Goal: Transaction & Acquisition: Subscribe to service/newsletter

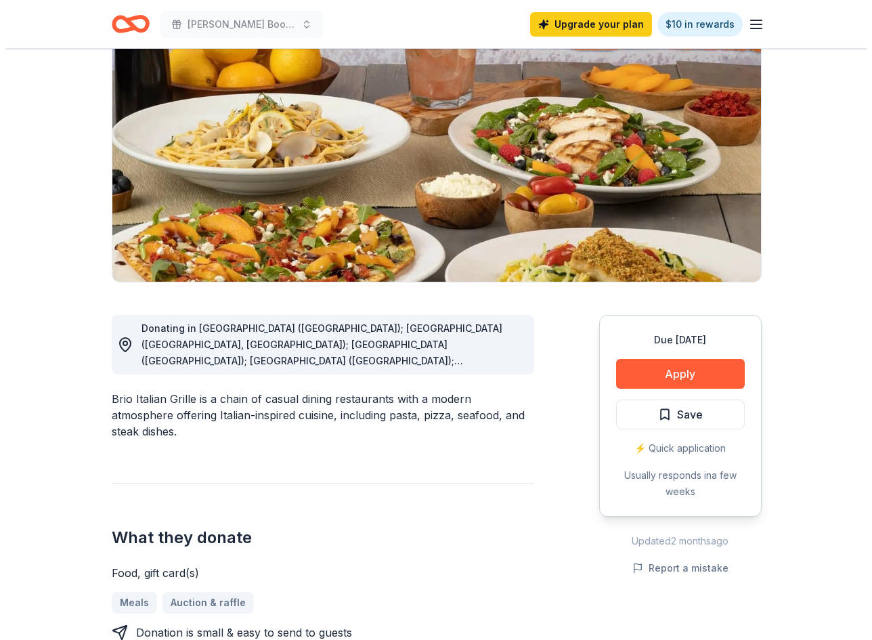
scroll to position [135, 0]
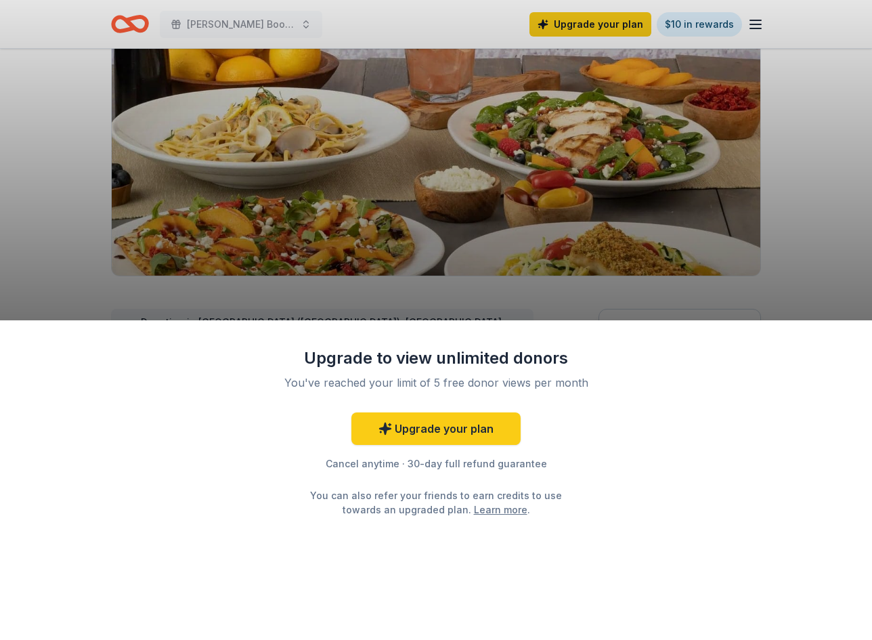
click at [799, 251] on div "Upgrade to view unlimited donors You've reached your limit of 5 free donor view…" at bounding box center [436, 320] width 872 height 640
click at [829, 191] on div "Upgrade to view unlimited donors You've reached your limit of 5 free donor view…" at bounding box center [436, 320] width 872 height 640
click at [807, 217] on div "Upgrade to view unlimited donors You've reached your limit of 5 free donor view…" at bounding box center [436, 320] width 872 height 640
drag, startPoint x: 801, startPoint y: 220, endPoint x: 583, endPoint y: 314, distance: 237.4
click at [794, 225] on div "Upgrade to view unlimited donors You've reached your limit of 5 free donor view…" at bounding box center [436, 320] width 872 height 640
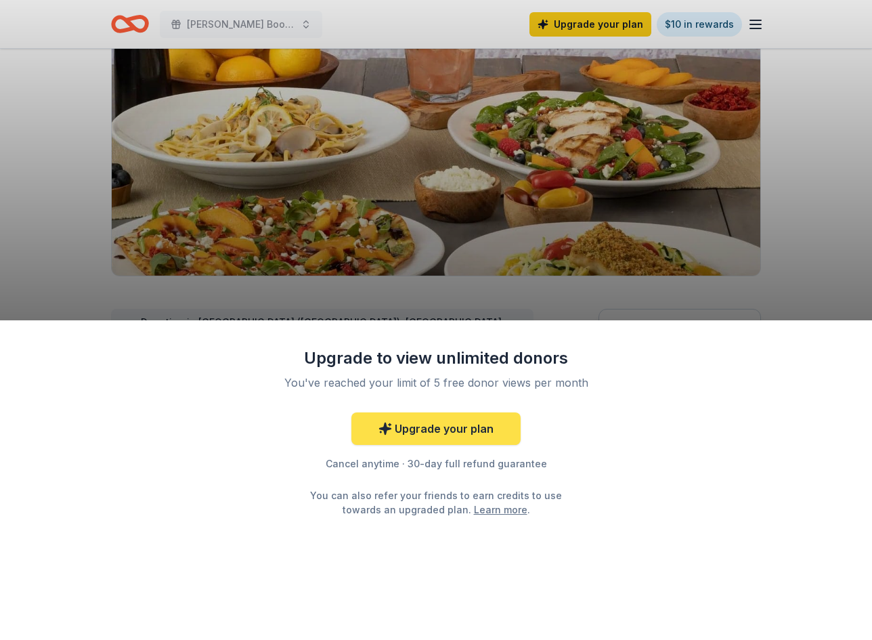
click at [465, 437] on link "Upgrade your plan" at bounding box center [435, 428] width 169 height 32
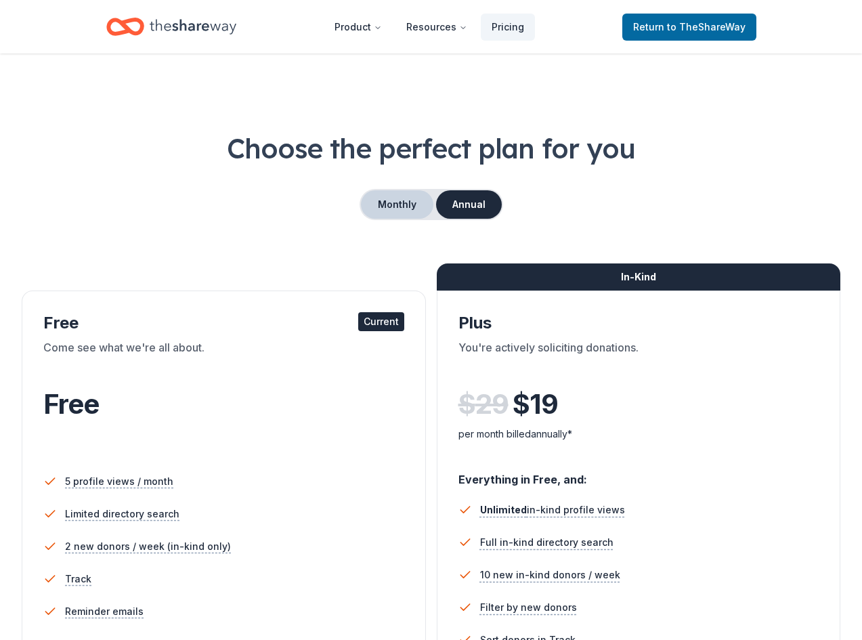
click at [399, 193] on button "Monthly" at bounding box center [397, 204] width 72 height 28
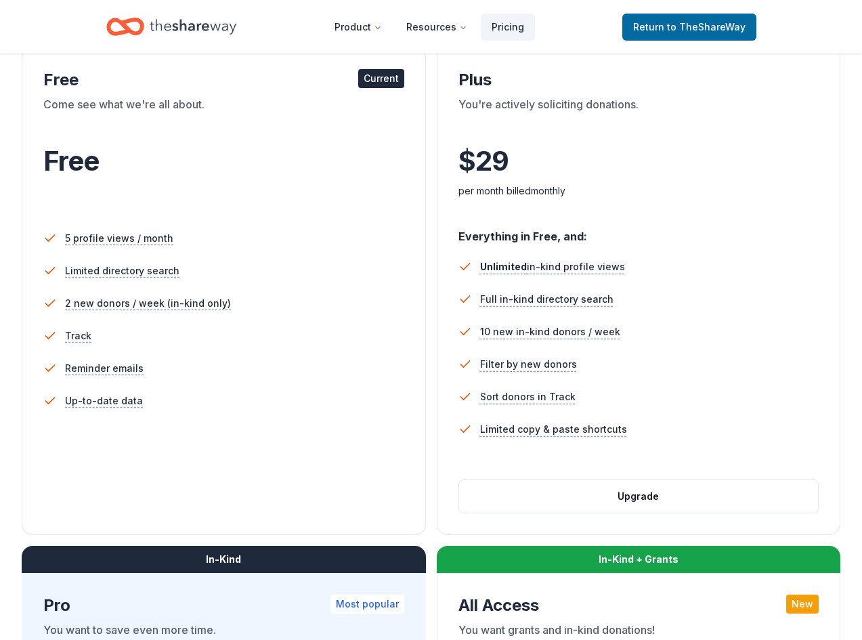
scroll to position [271, 0]
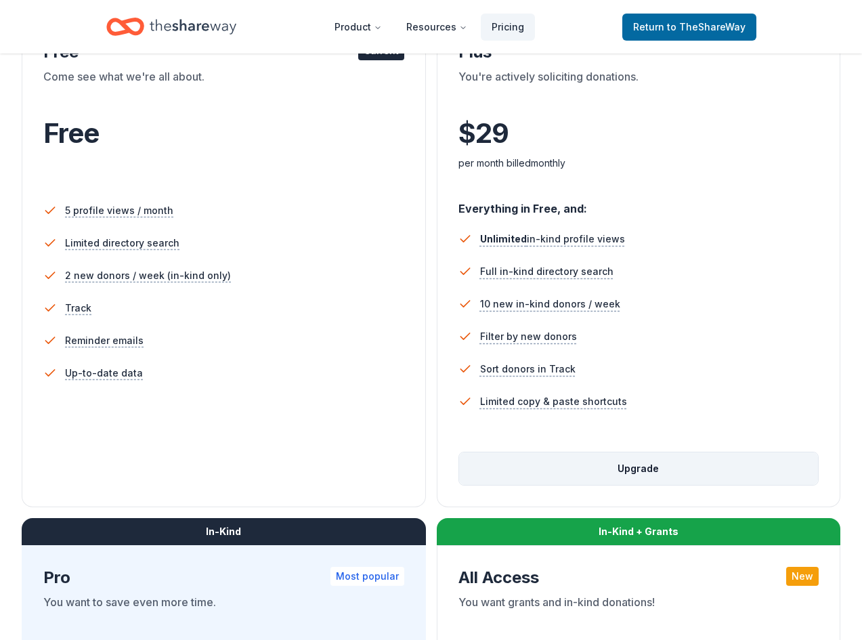
click at [459, 485] on button "Upgrade" at bounding box center [638, 468] width 359 height 32
